Goal: Find contact information: Find contact information

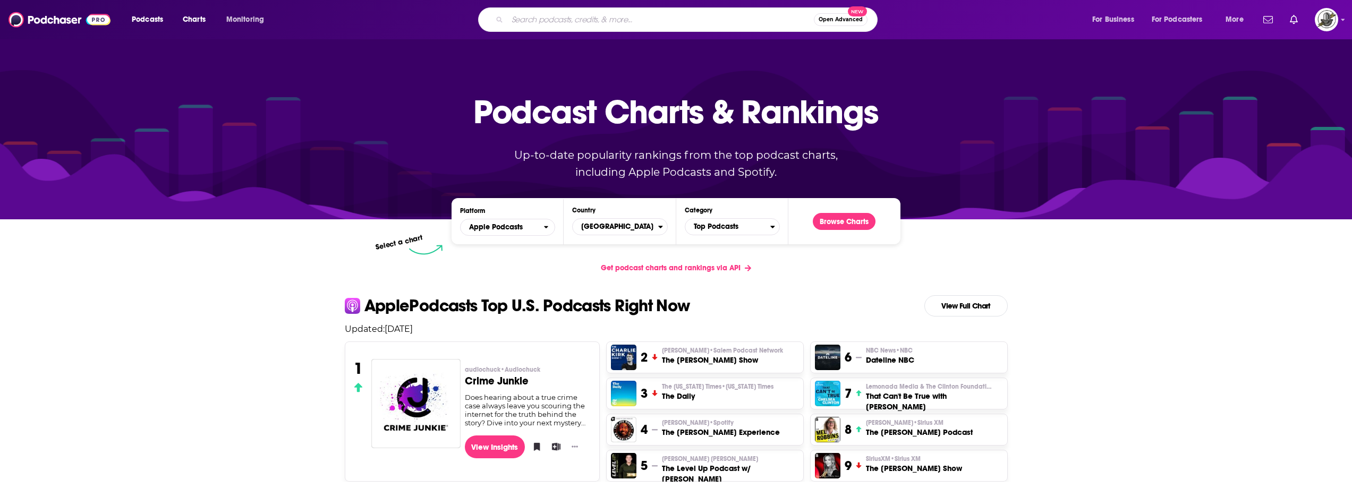
click at [700, 18] on input "Search podcasts, credits, & more..." at bounding box center [660, 19] width 306 height 17
click at [762, 23] on input "Search podcasts, credits, & more..." at bounding box center [660, 19] width 306 height 17
paste input "[PERSON_NAME] Enjoying Everyday Life® TV Podcast"
type input "[PERSON_NAME] Enjoying Everyday Life® TV Podcast"
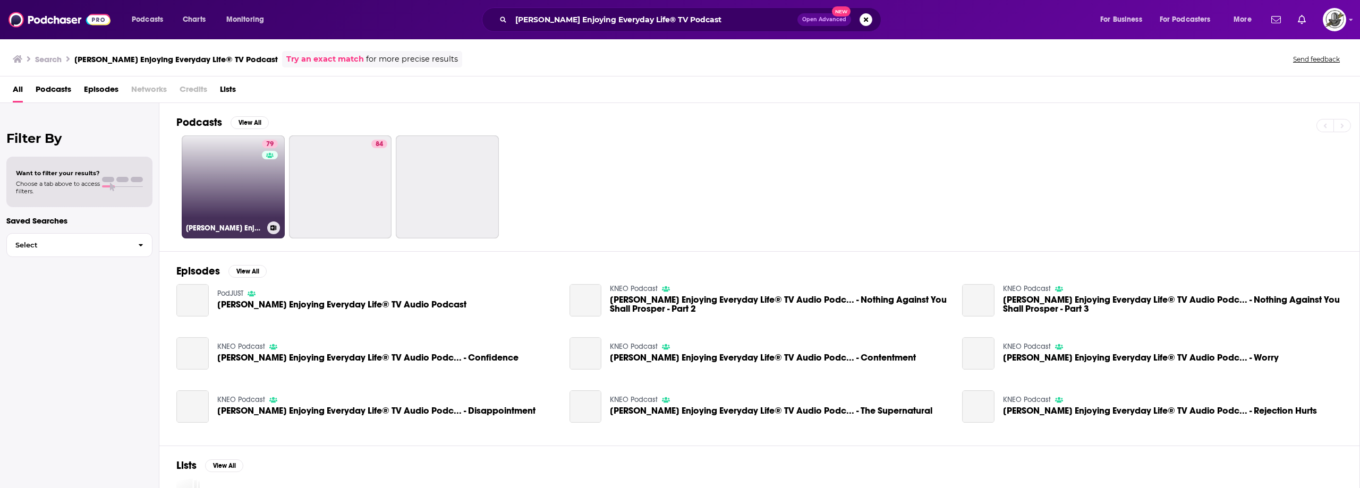
click at [262, 189] on div "79" at bounding box center [271, 181] width 19 height 82
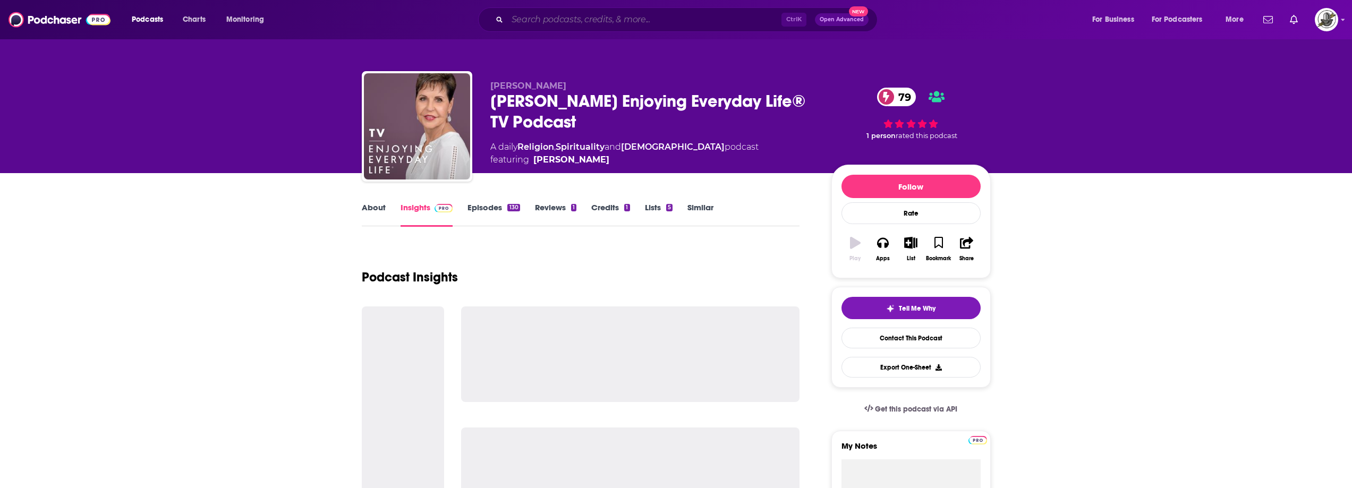
click at [655, 22] on input "Search podcasts, credits, & more..." at bounding box center [644, 19] width 274 height 17
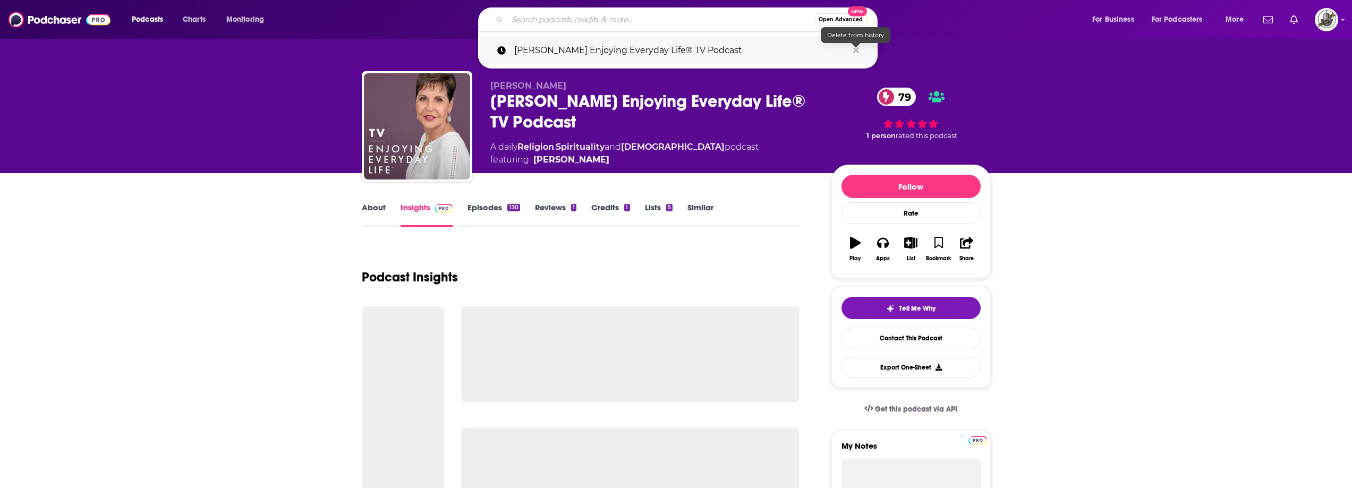
click at [858, 51] on icon "Search podcasts, credits, & more..." at bounding box center [856, 50] width 6 height 8
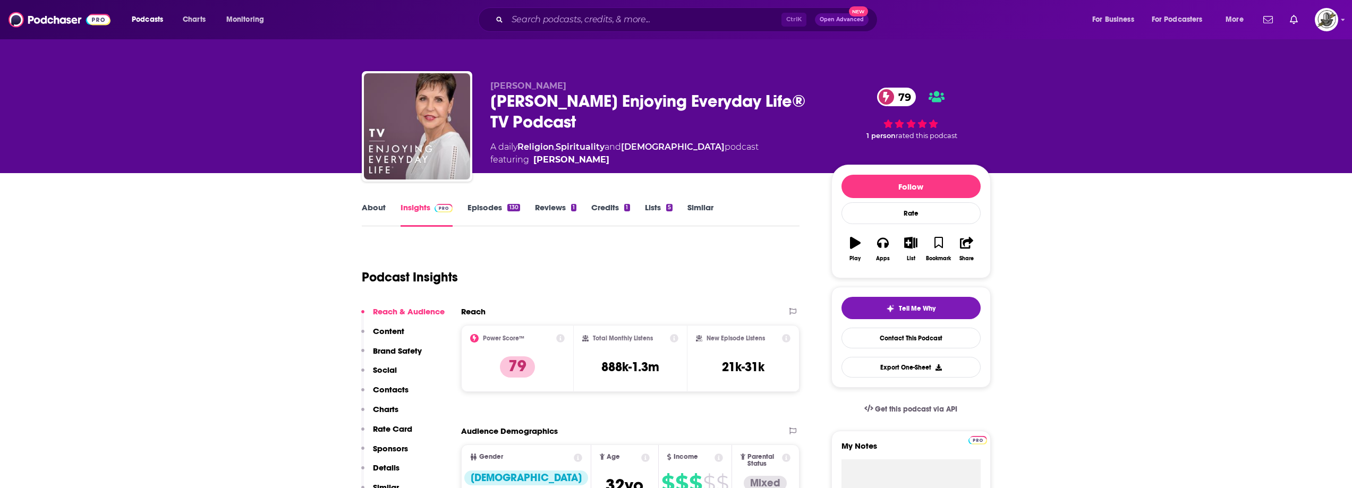
click at [738, 248] on div "Podcast Insights" at bounding box center [577, 271] width 430 height 54
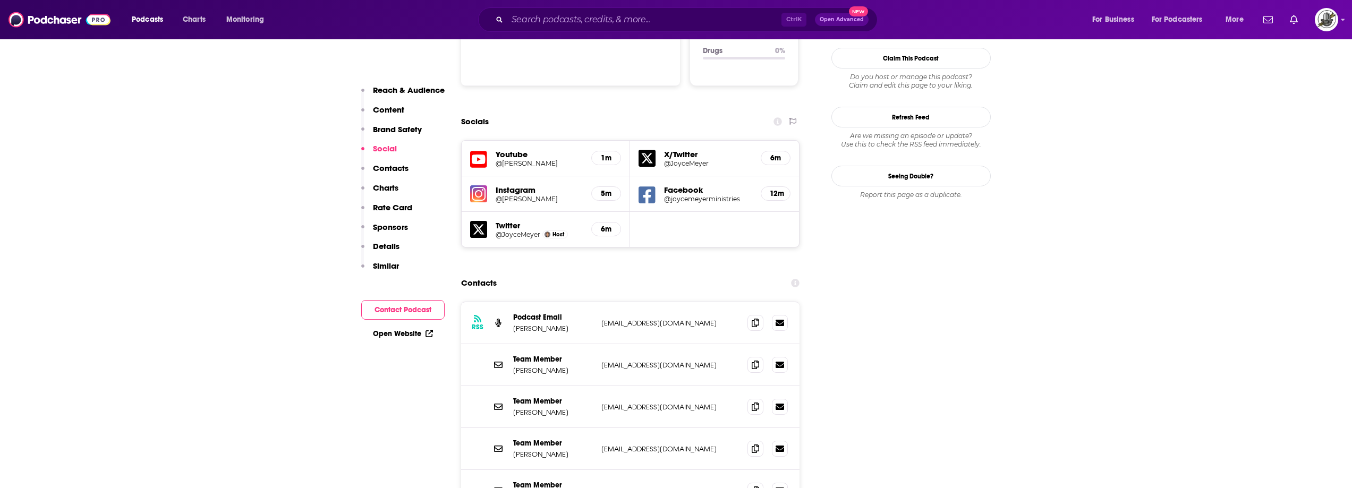
scroll to position [1169, 0]
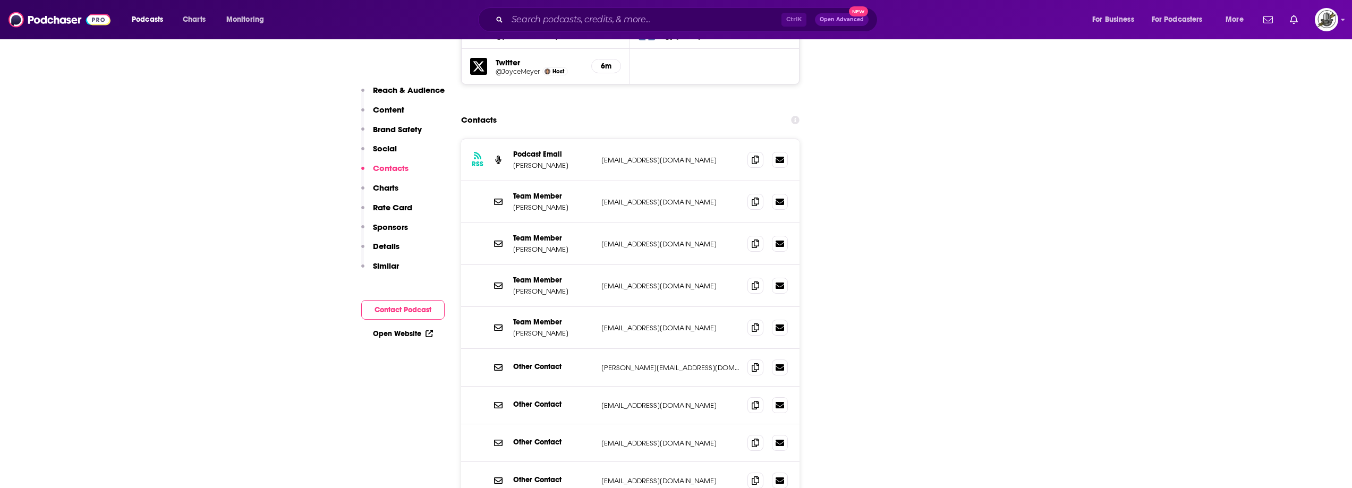
scroll to position [1381, 0]
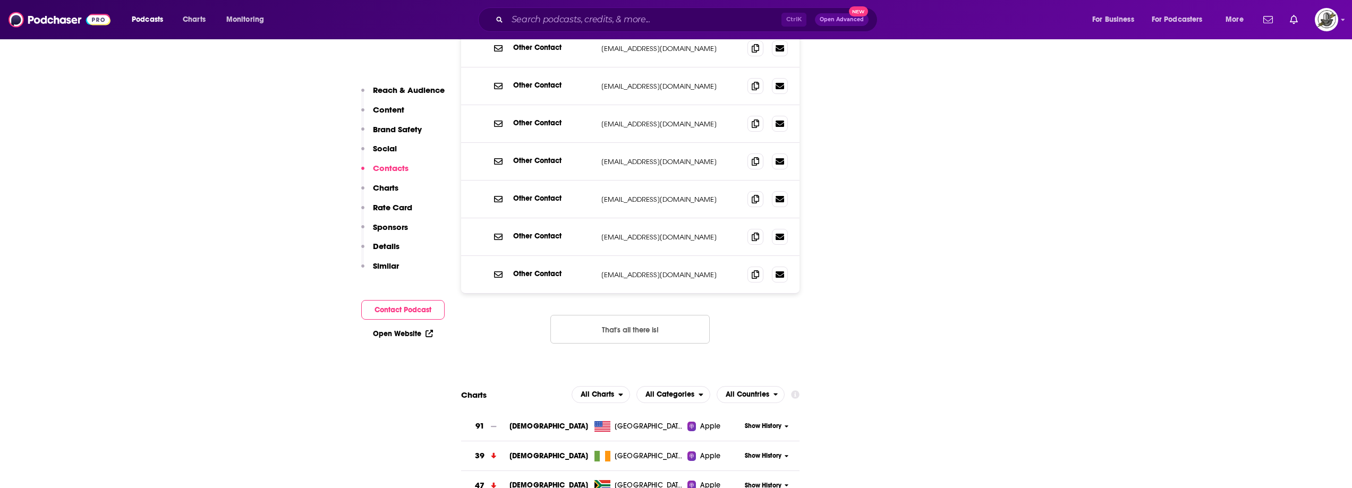
scroll to position [1647, 0]
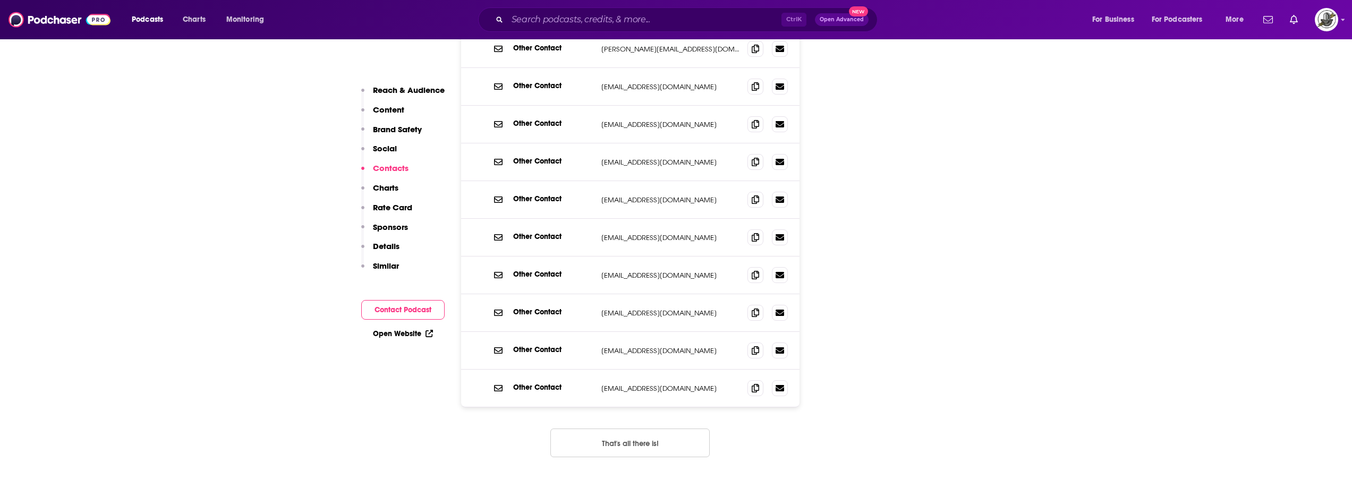
click at [652, 429] on button "That's all there is!" at bounding box center [629, 443] width 159 height 29
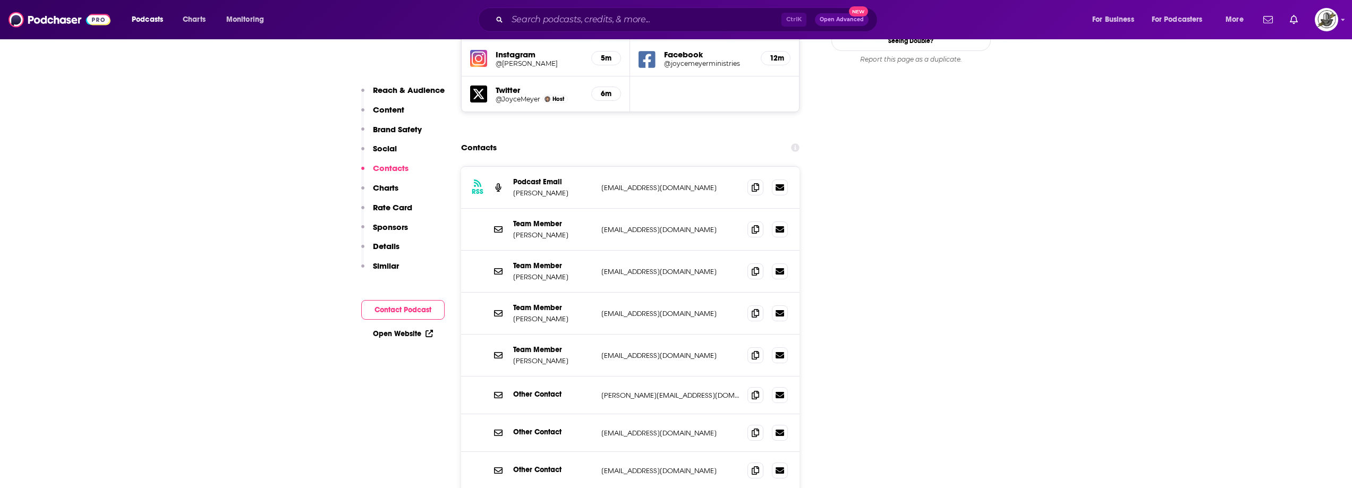
scroll to position [1275, 0]
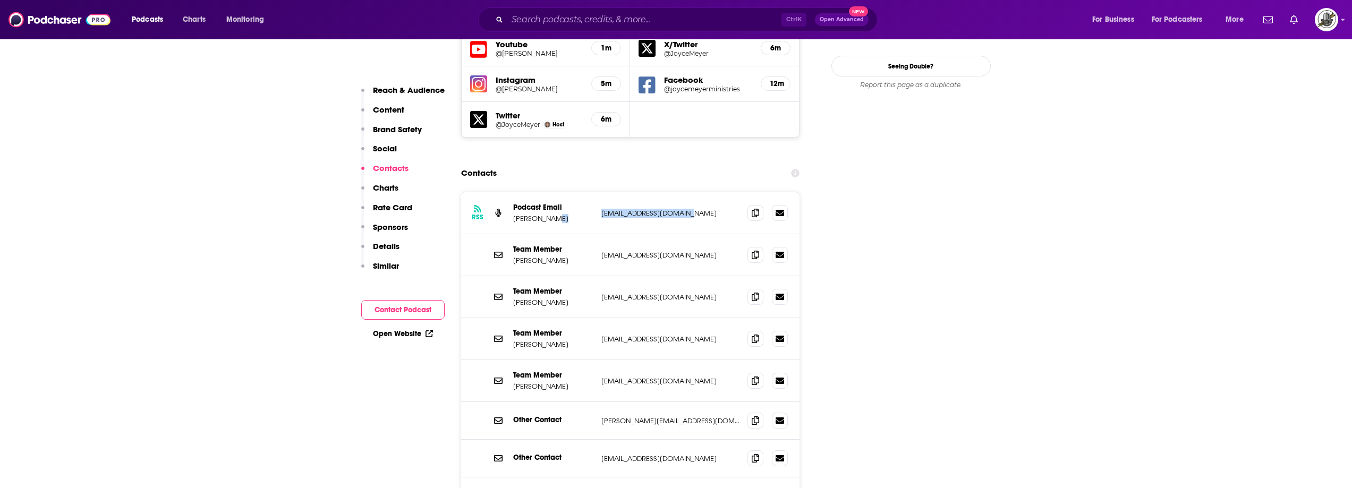
drag, startPoint x: 609, startPoint y: 148, endPoint x: 712, endPoint y: 150, distance: 103.1
click at [712, 192] on div "RSS Podcast Email [PERSON_NAME] [EMAIL_ADDRESS][DOMAIN_NAME] [EMAIL_ADDRESS][DO…" at bounding box center [630, 213] width 339 height 42
copy div "[EMAIL_ADDRESS][DOMAIN_NAME]"
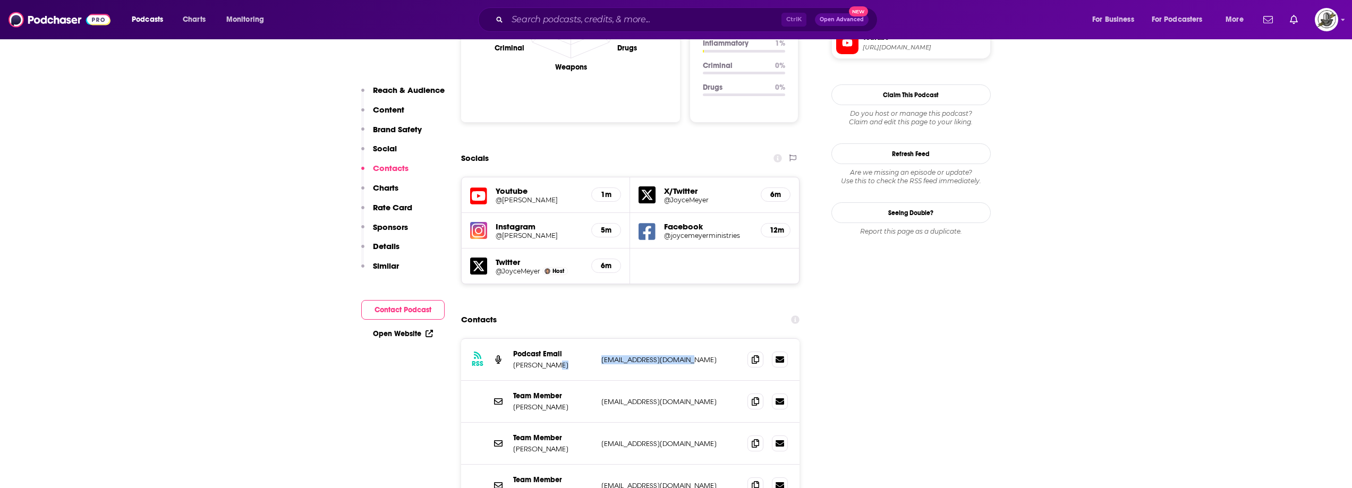
scroll to position [1115, 0]
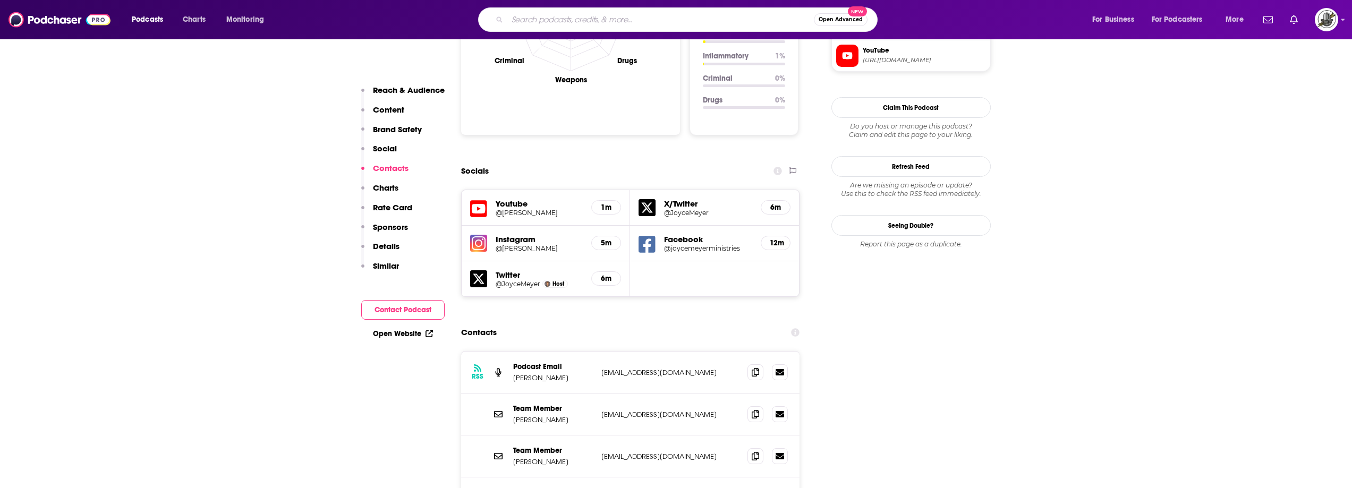
click at [641, 21] on input "Search podcasts, credits, & more..." at bounding box center [660, 19] width 306 height 17
paste input "Awesome with [PERSON_NAME]"
type input "Awesome with [PERSON_NAME]"
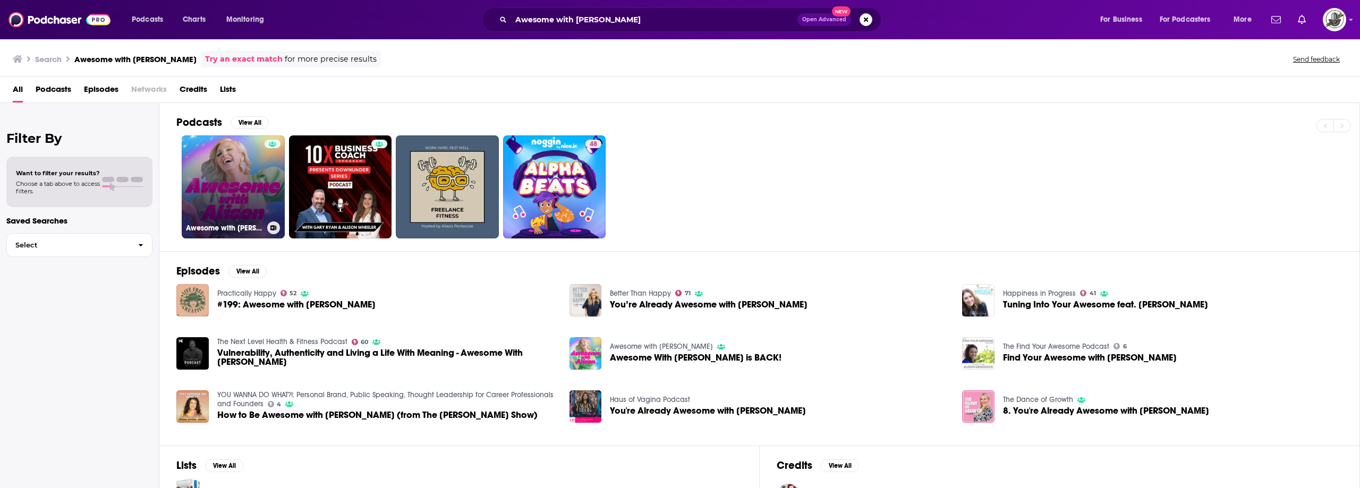
click at [237, 187] on link "Awesome with [PERSON_NAME]" at bounding box center [233, 186] width 103 height 103
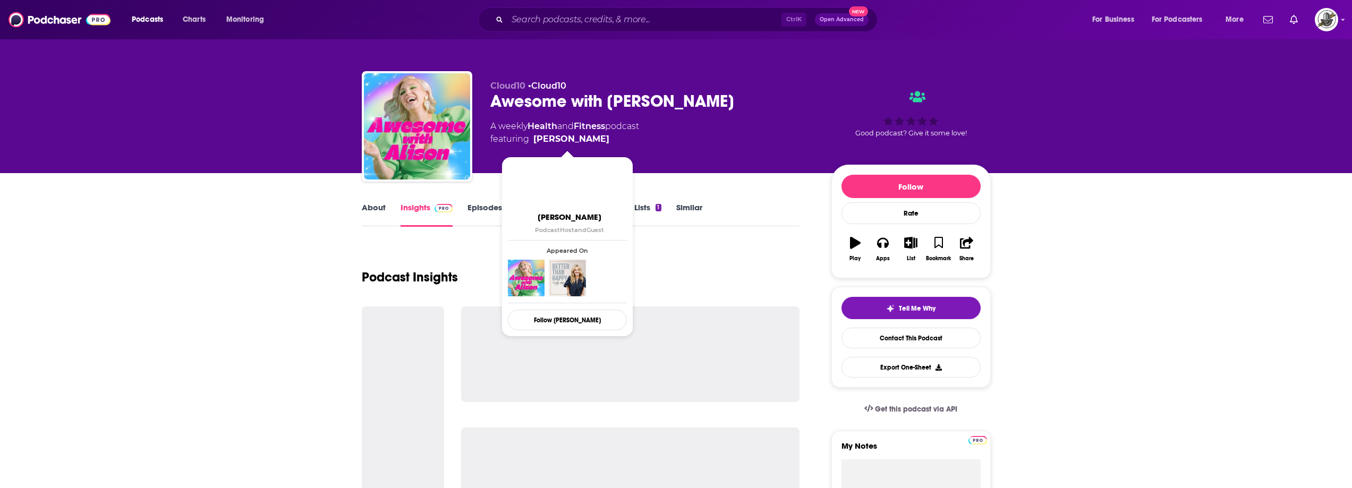
drag, startPoint x: 607, startPoint y: 146, endPoint x: 535, endPoint y: 143, distance: 71.8
click at [535, 143] on div "Cloud10 • Cloud10 Awesome with [PERSON_NAME] A weekly Health and Fitness podcas…" at bounding box center [652, 123] width 324 height 85
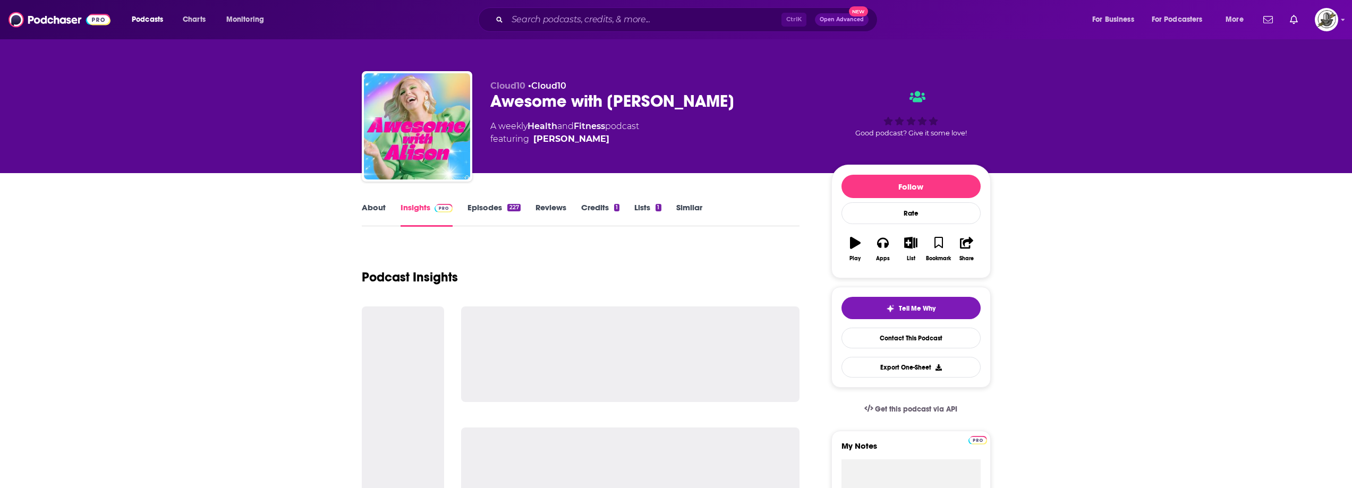
copy link "[PERSON_NAME]"
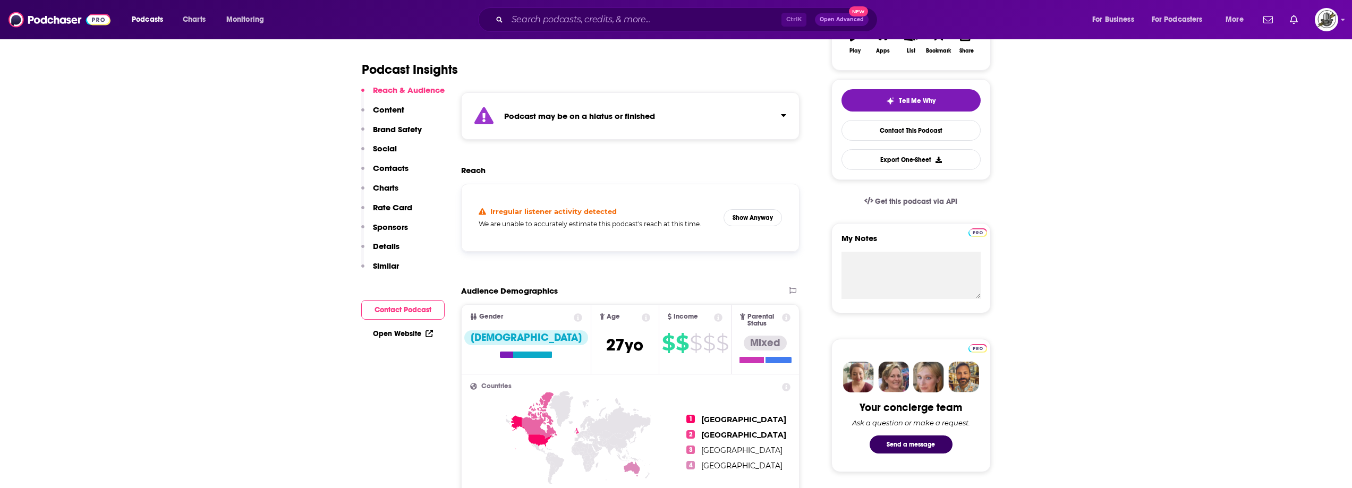
scroll to position [159, 0]
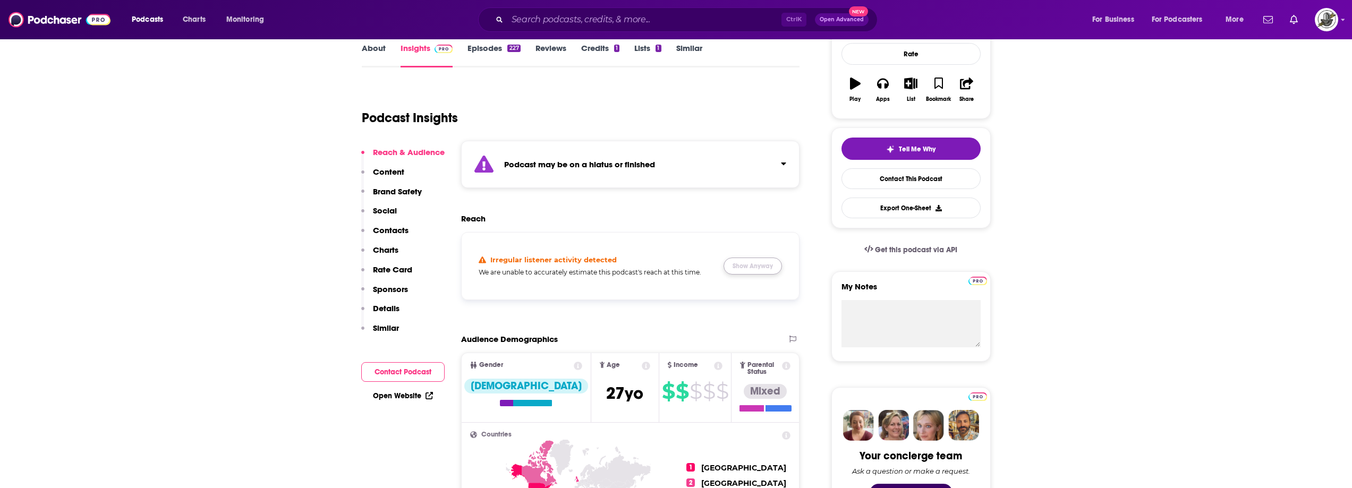
click at [756, 270] on button "Show Anyway" at bounding box center [752, 266] width 58 height 17
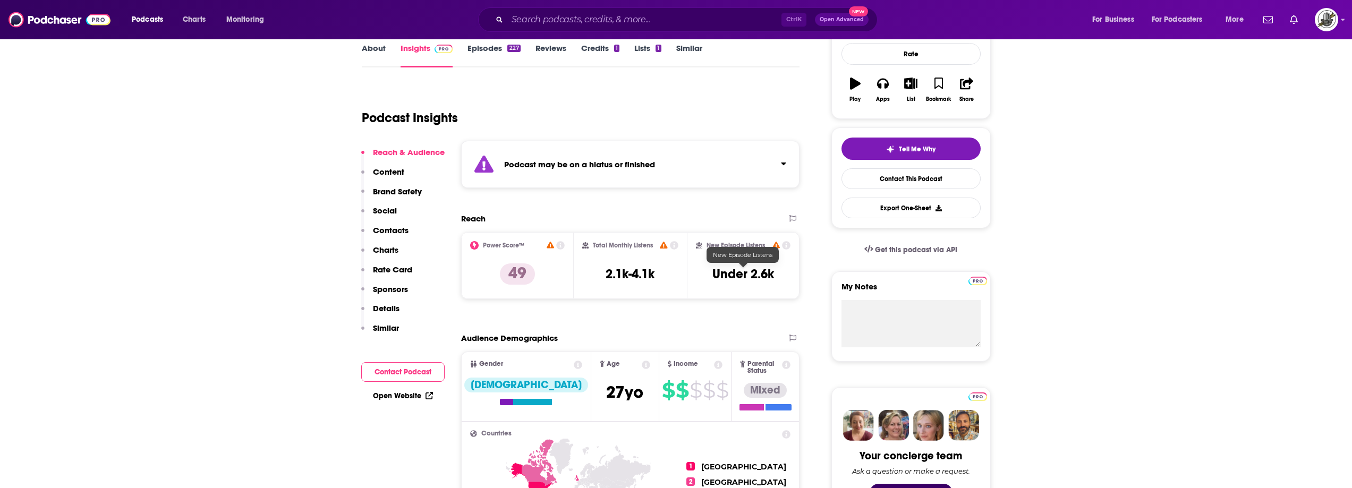
click at [701, 165] on div "Podcast may be on a hiatus or finished" at bounding box center [630, 164] width 339 height 47
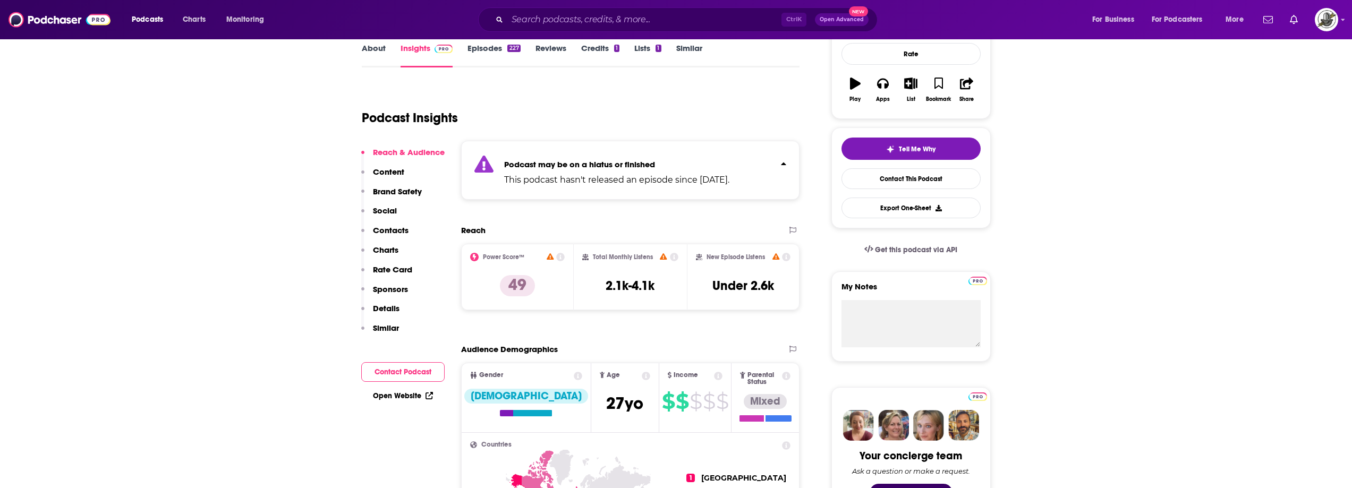
click at [701, 165] on p "Podcast may be on a hiatus or finished" at bounding box center [616, 164] width 225 height 10
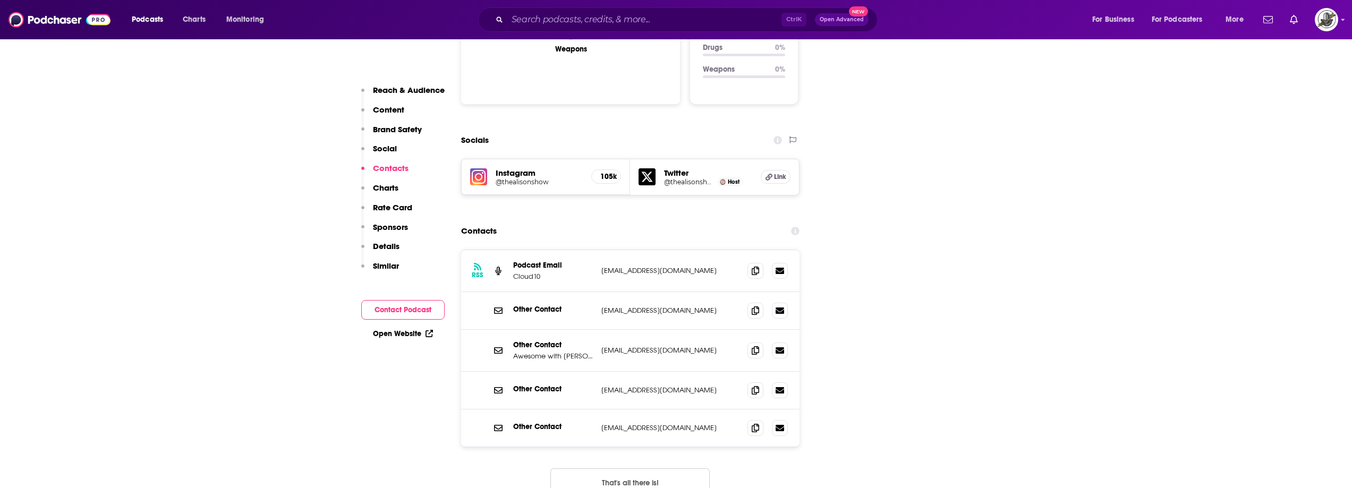
scroll to position [1222, 0]
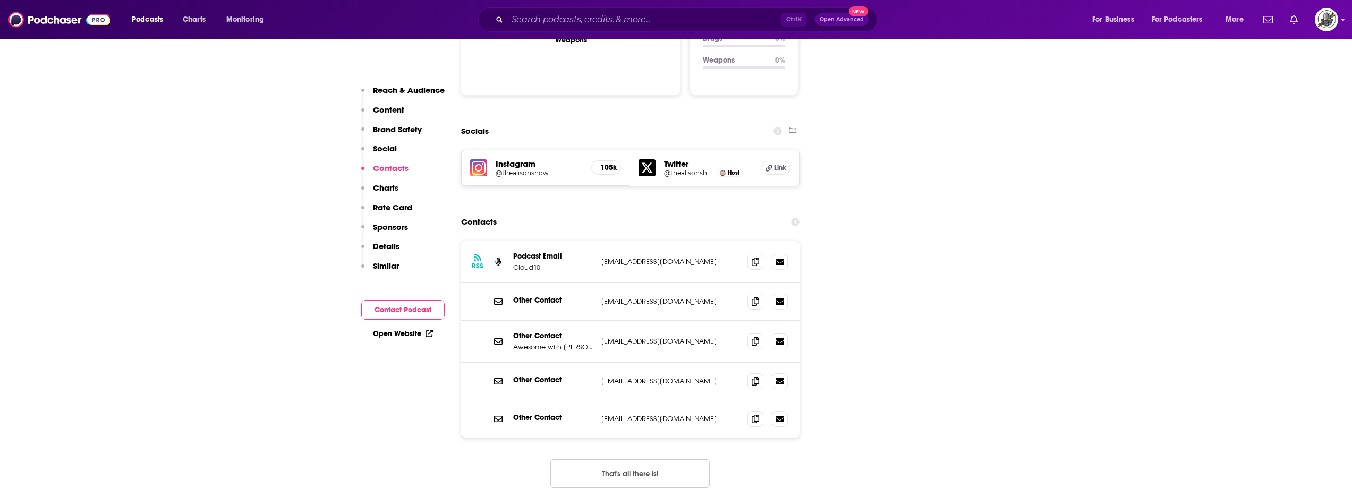
drag, startPoint x: 600, startPoint y: 277, endPoint x: 734, endPoint y: 282, distance: 133.9
click at [734, 321] on div "Other Contact Awesome with [PERSON_NAME] [EMAIL_ADDRESS][DOMAIN_NAME] [EMAIL_AD…" at bounding box center [630, 342] width 339 height 42
copy p "[EMAIL_ADDRESS][DOMAIN_NAME]"
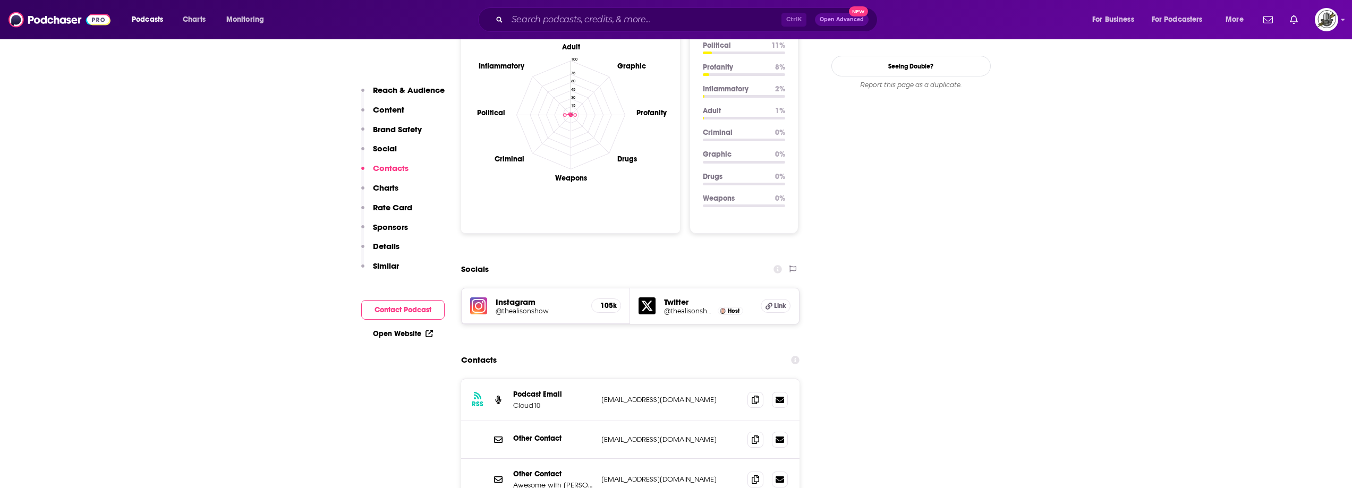
scroll to position [1062, 0]
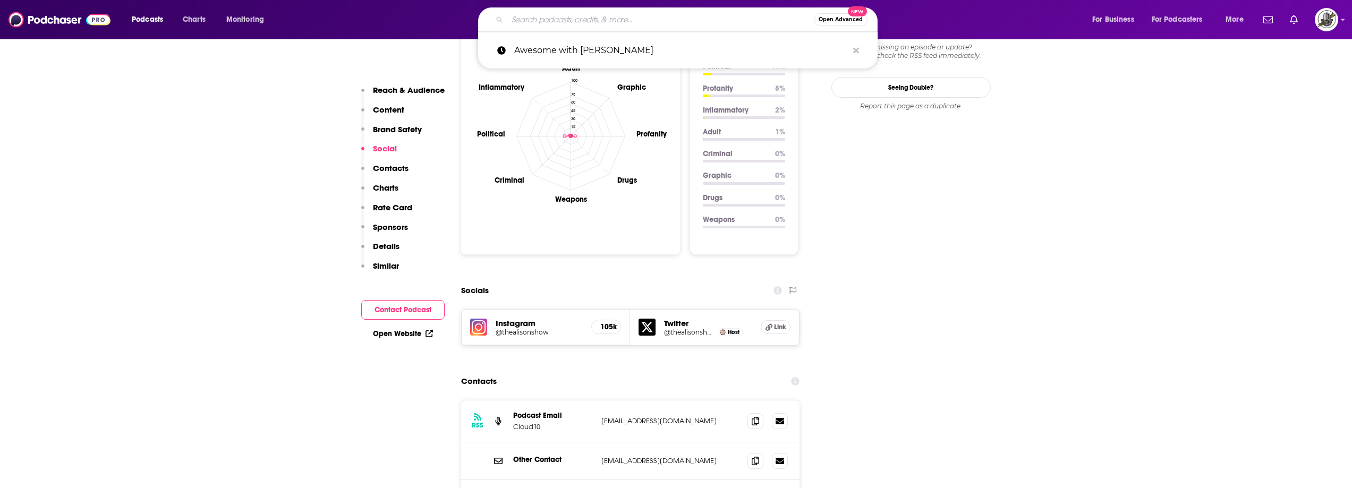
paste input "Help Me Be Me"
type input "Help Me Be Me"
click at [560, 23] on input "Help Me Be Me" at bounding box center [660, 19] width 306 height 17
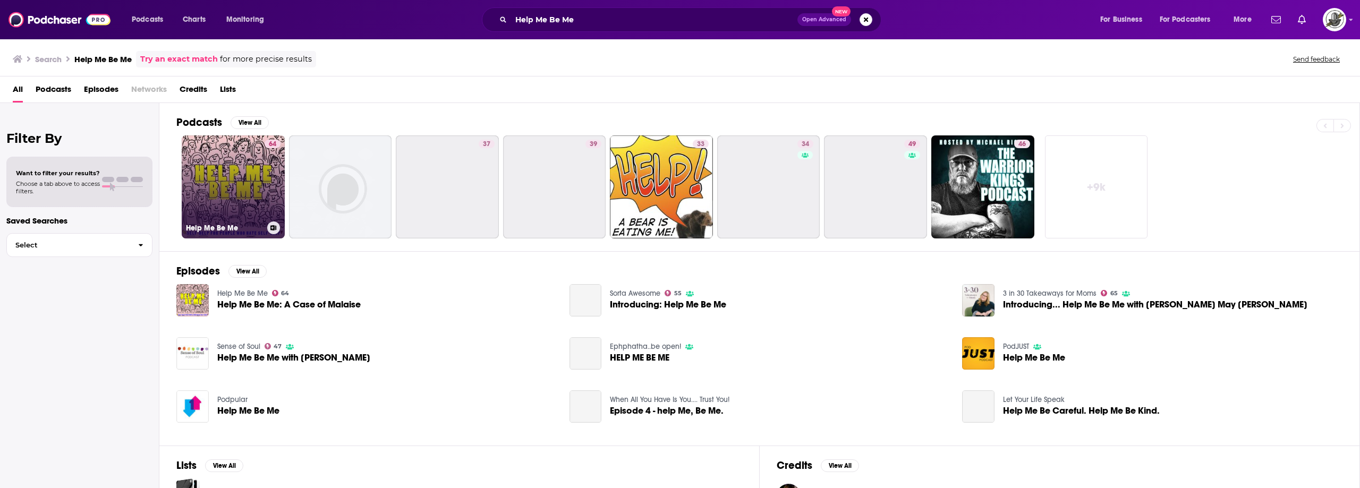
click at [272, 191] on div "64" at bounding box center [273, 181] width 16 height 82
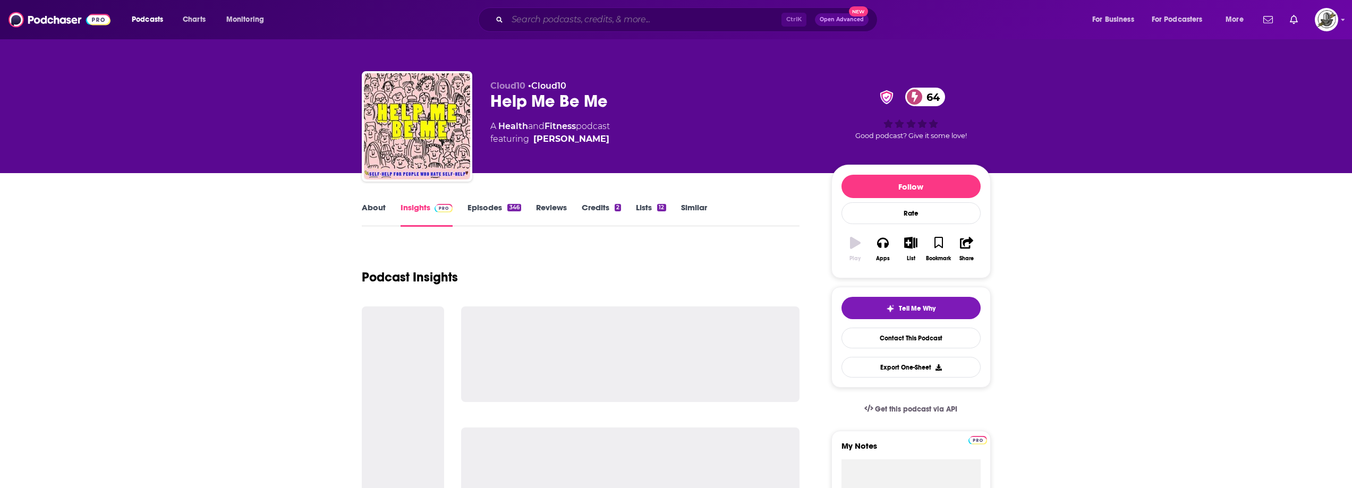
click at [687, 18] on input "Search podcasts, credits, & more..." at bounding box center [644, 19] width 274 height 17
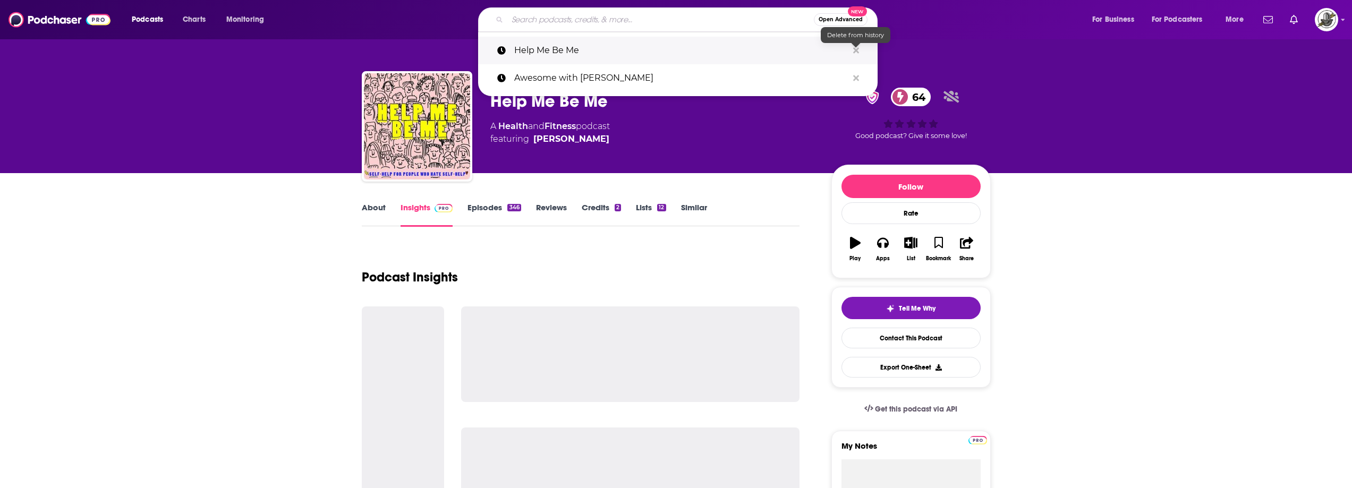
click at [857, 48] on icon "Search podcasts, credits, & more..." at bounding box center [856, 50] width 6 height 6
click at [773, 25] on input "Search podcasts, credits, & more..." at bounding box center [660, 19] width 306 height 17
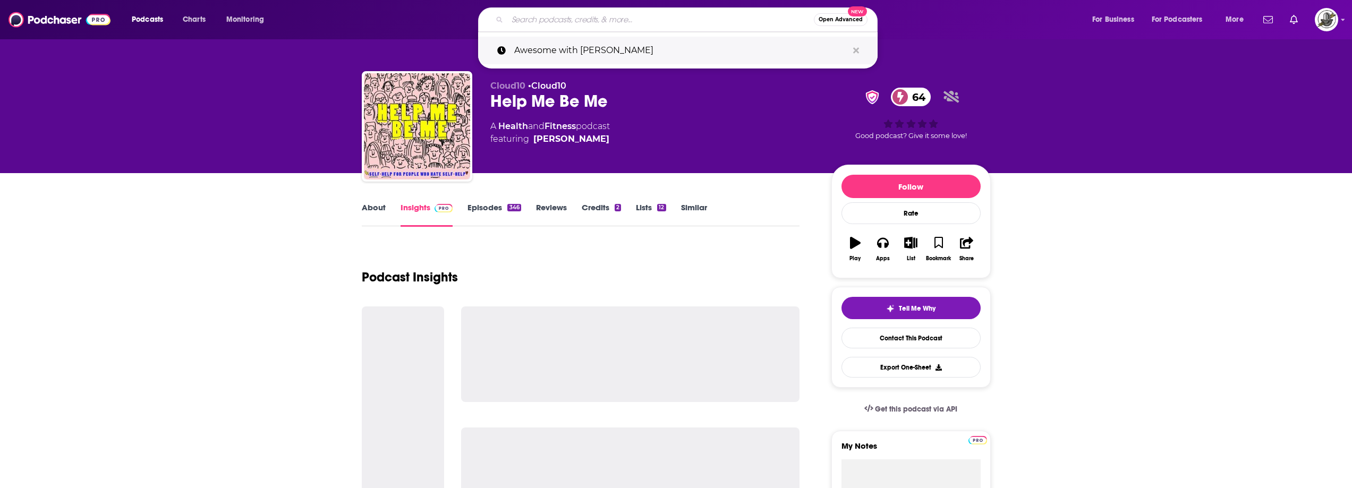
click at [853, 50] on icon "Search podcasts, credits, & more..." at bounding box center [856, 50] width 6 height 8
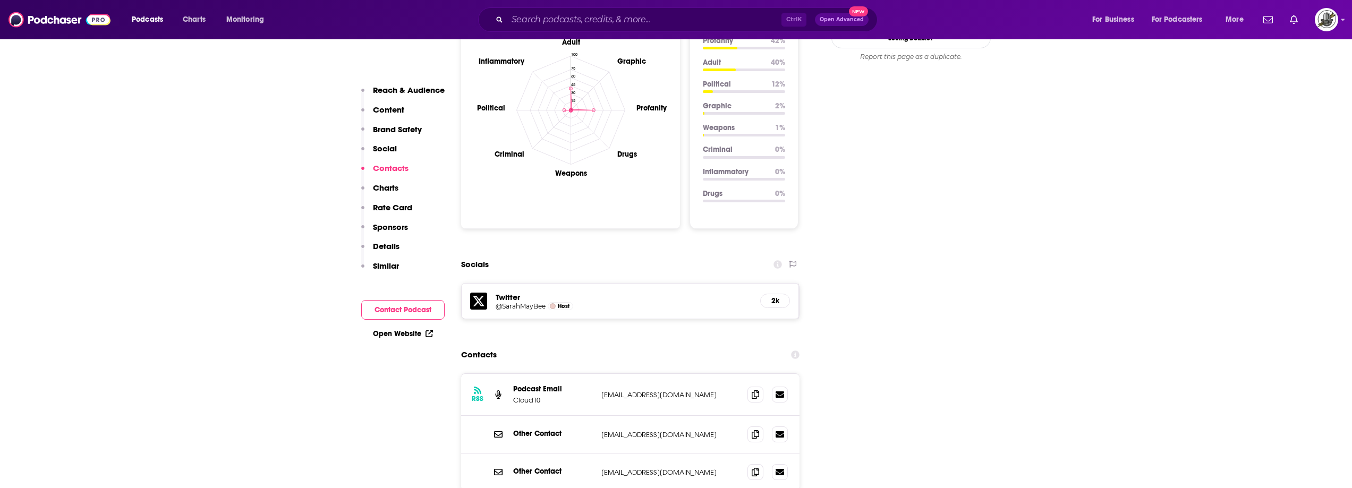
scroll to position [1222, 0]
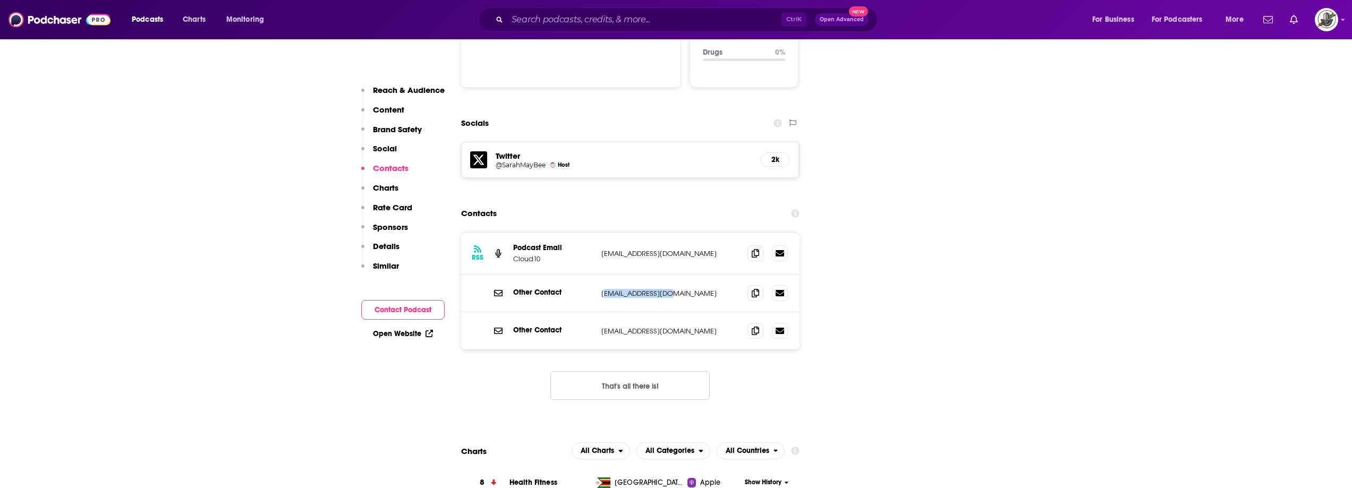
drag, startPoint x: 602, startPoint y: 231, endPoint x: 680, endPoint y: 229, distance: 78.1
click at [680, 289] on p "[EMAIL_ADDRESS][DOMAIN_NAME]" at bounding box center [670, 293] width 138 height 9
copy p "[EMAIL_ADDRESS][DOMAIN_NAME]"
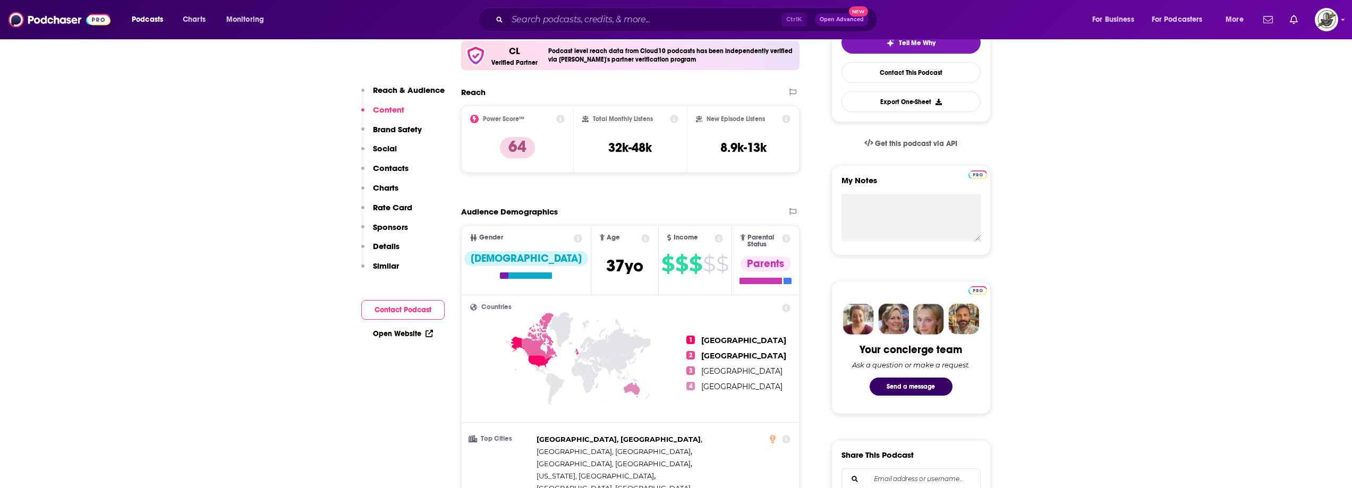
scroll to position [0, 0]
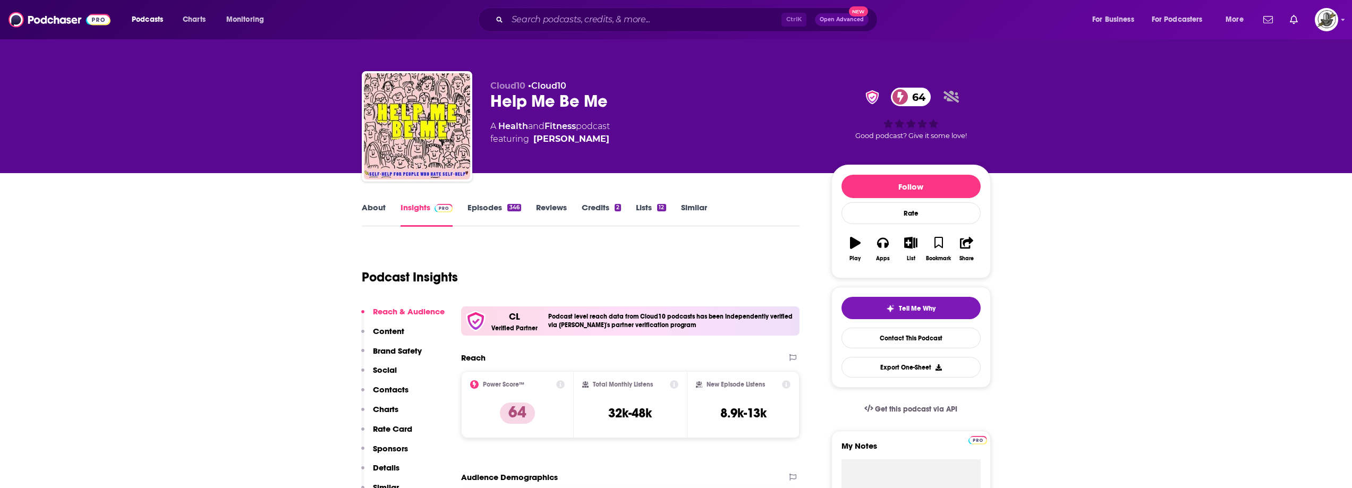
click at [727, 19] on input "Search podcasts, credits, & more..." at bounding box center [644, 19] width 274 height 17
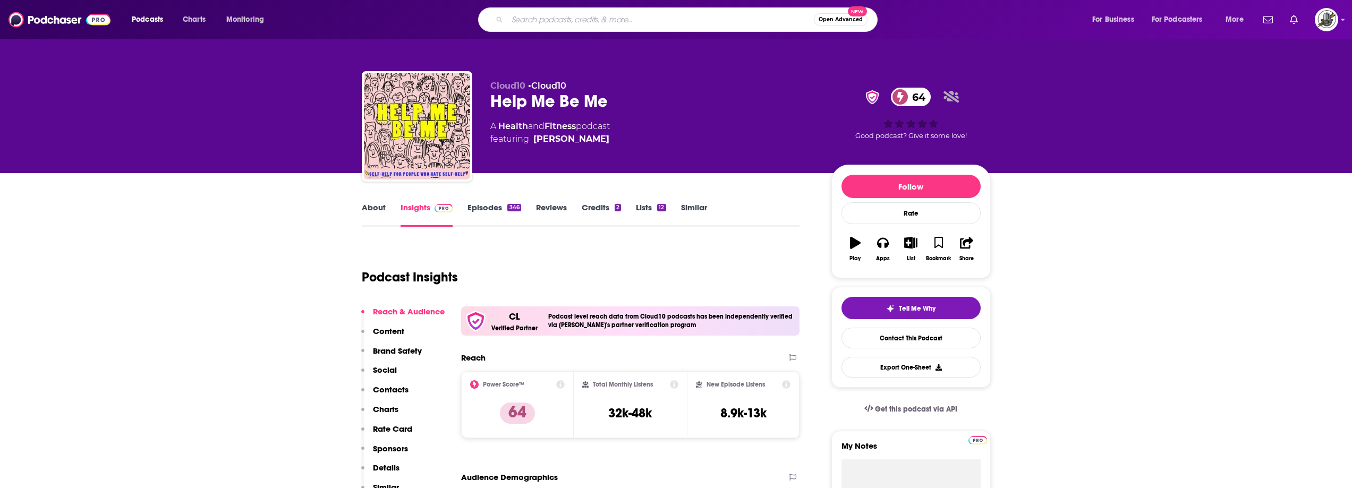
click at [720, 131] on div "A Health and Fitness podcast featuring [PERSON_NAME]" at bounding box center [652, 132] width 324 height 25
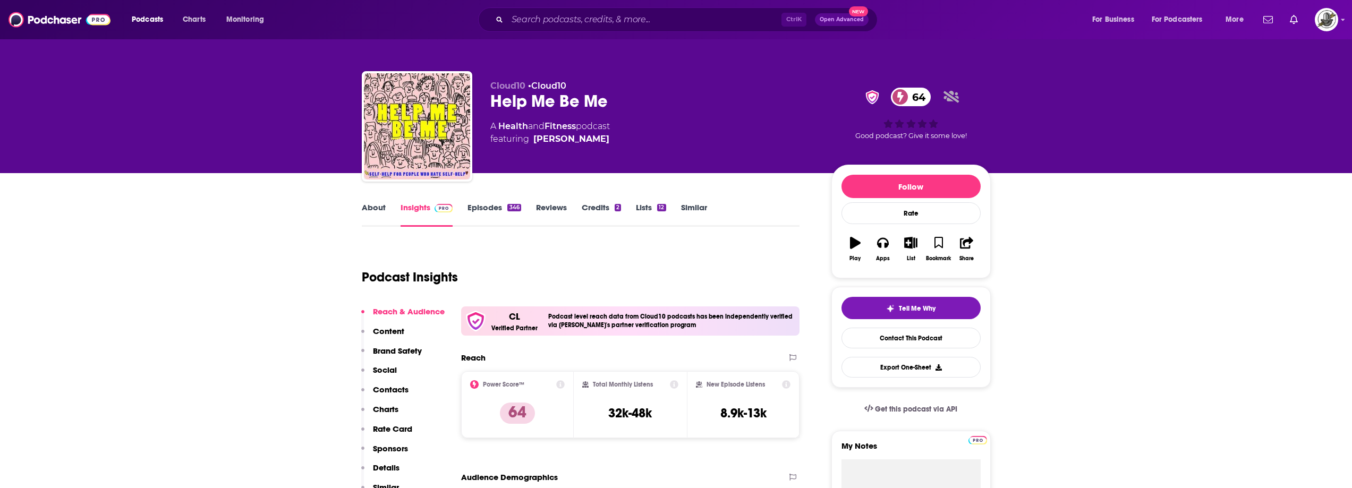
click at [687, 30] on div "Ctrl K Open Advanced New" at bounding box center [677, 19] width 399 height 24
click at [690, 27] on input "Search podcasts, credits, & more..." at bounding box center [644, 19] width 274 height 17
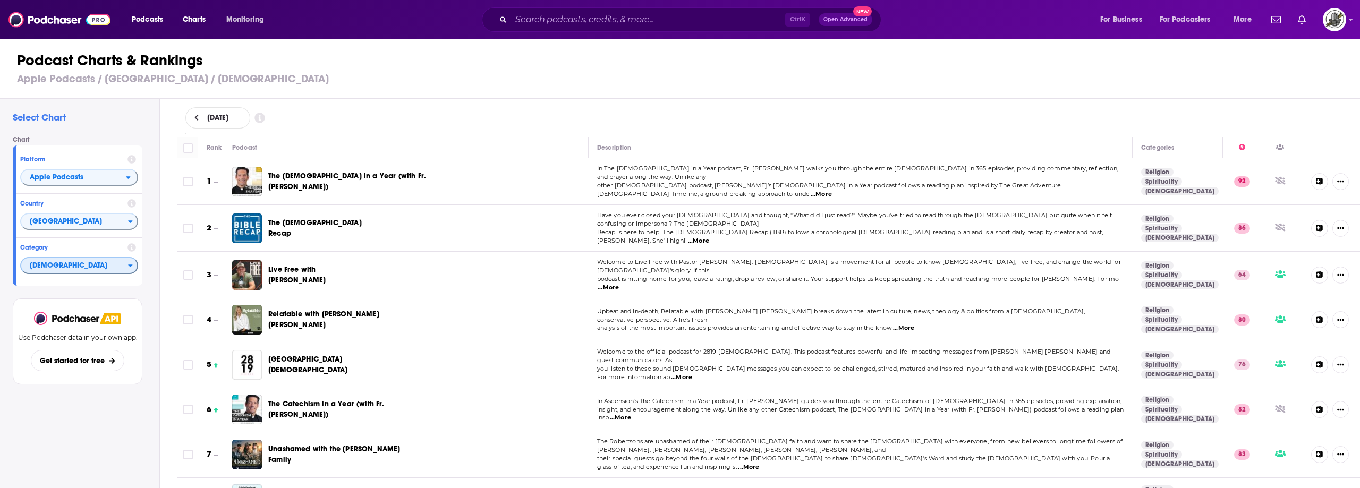
click at [126, 272] on span "[DEMOGRAPHIC_DATA]" at bounding box center [74, 266] width 107 height 18
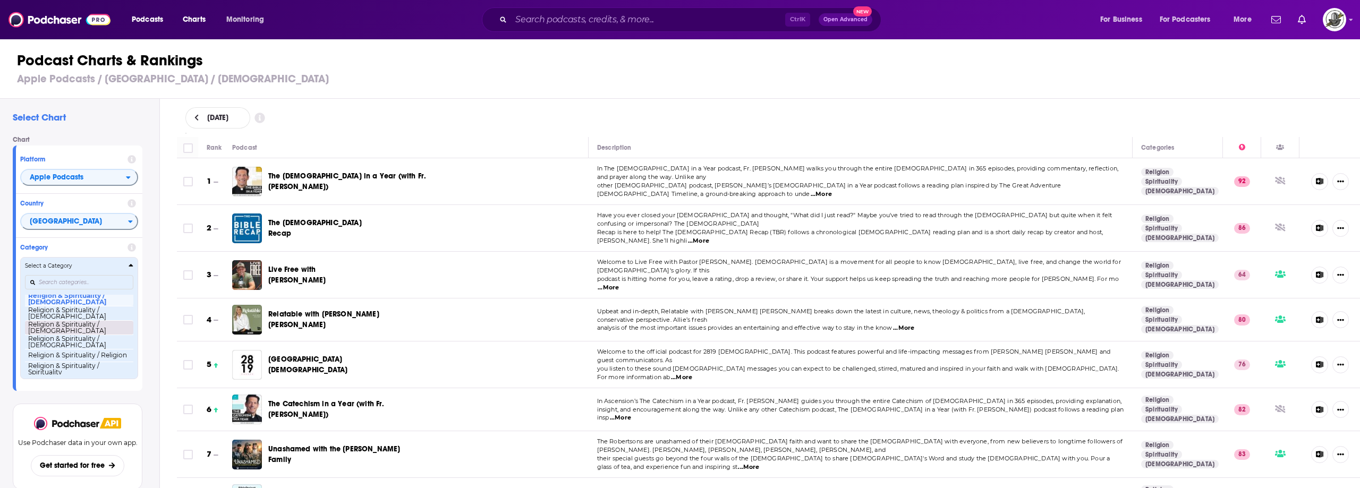
scroll to position [831, 0]
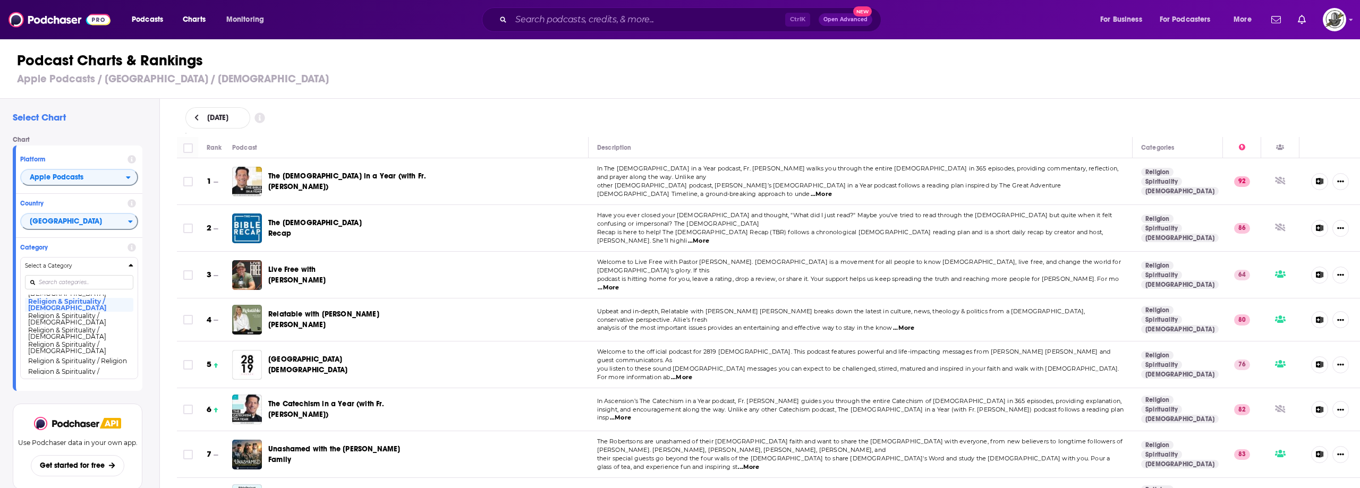
click at [511, 106] on div "[DATE]" at bounding box center [768, 118] width 1200 height 38
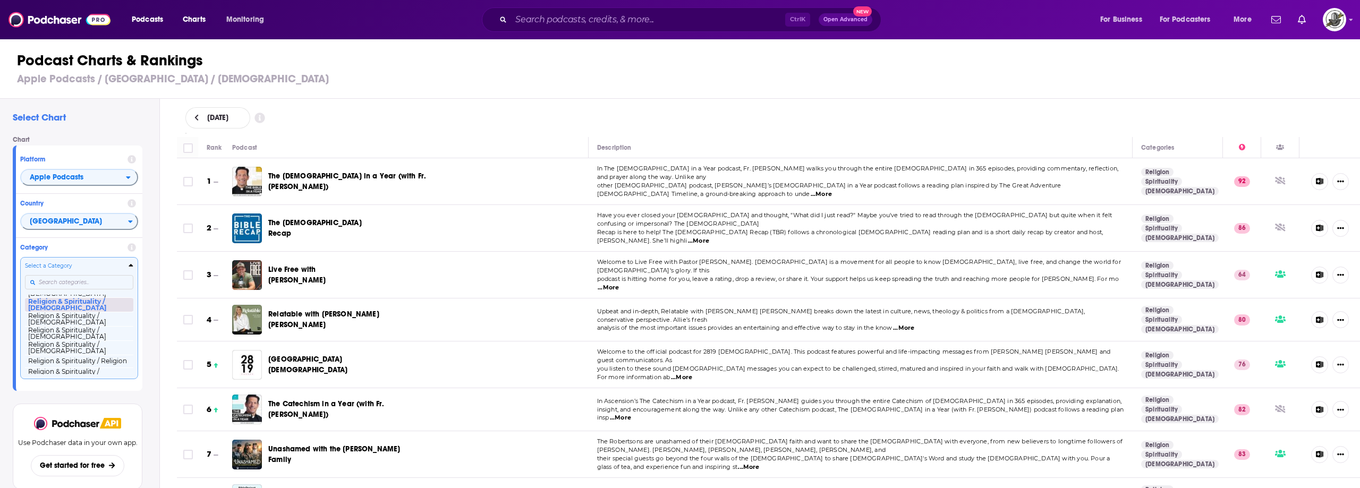
click at [66, 312] on button "Religion & Spirituality / Christianity" at bounding box center [79, 304] width 108 height 14
